Goal: Information Seeking & Learning: Learn about a topic

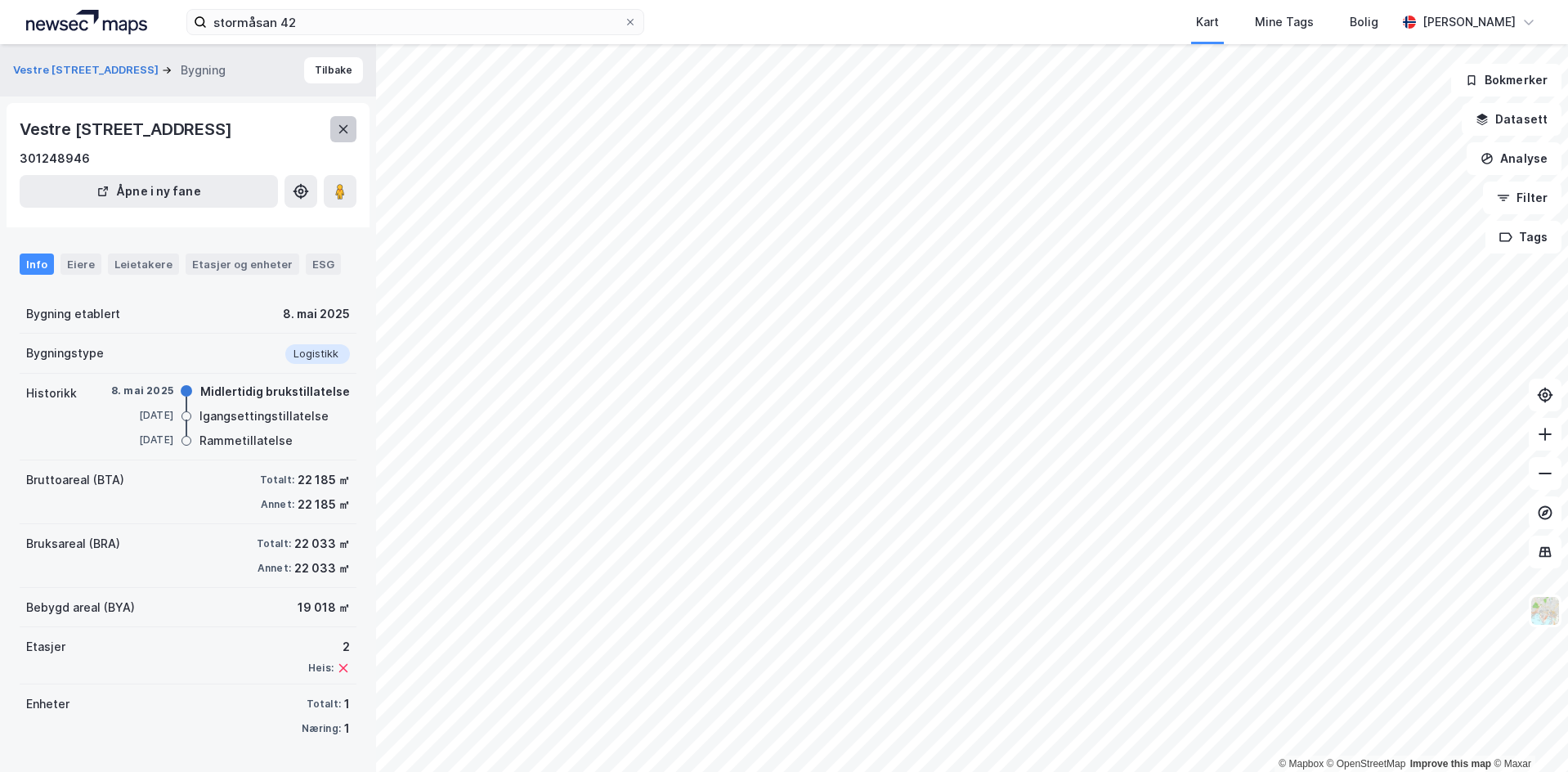
click at [350, 128] on button at bounding box center [344, 130] width 27 height 27
